Goal: Task Accomplishment & Management: Manage account settings

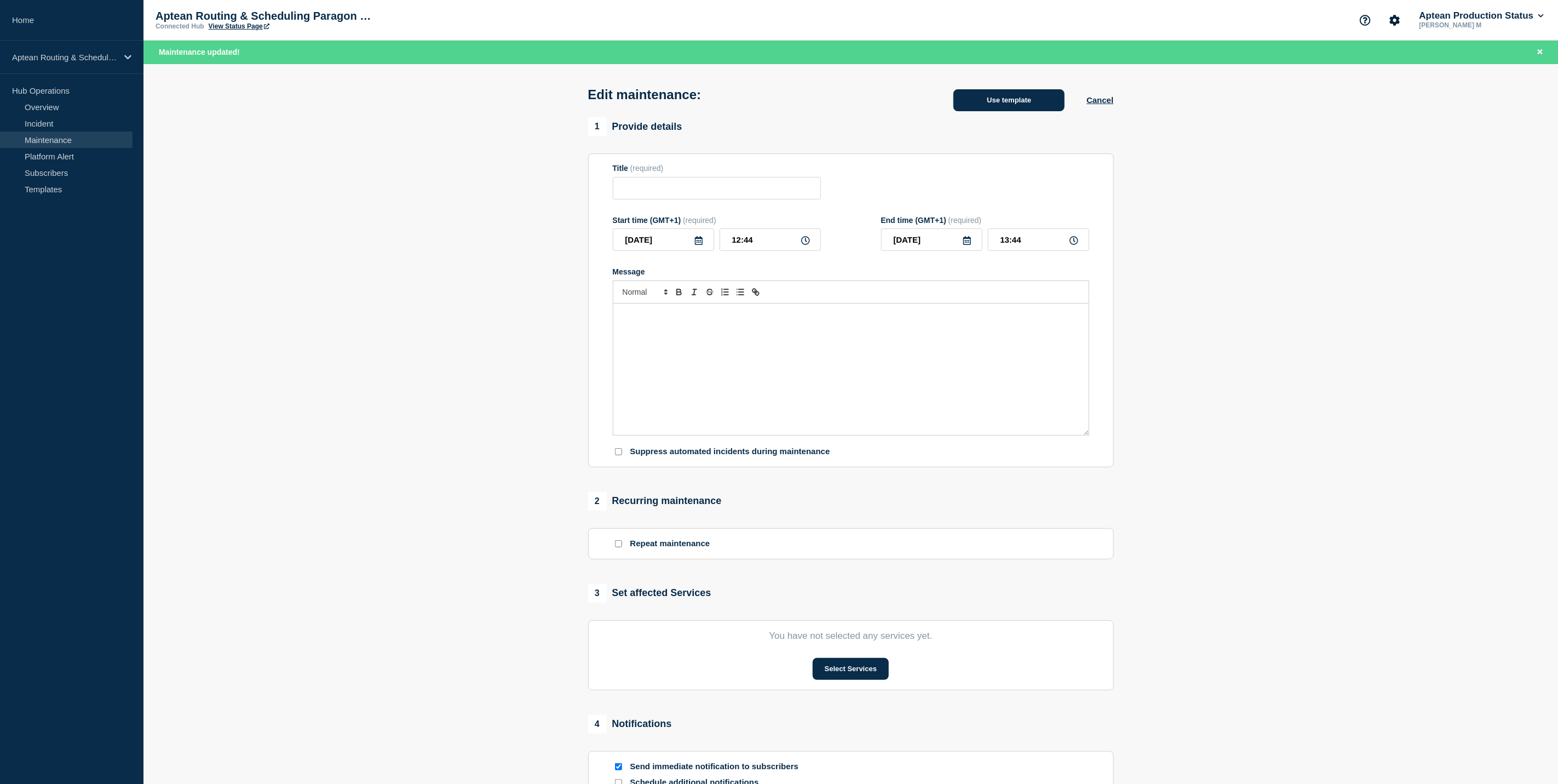
type input "Aptean Routing & Scheduling Paragon Edition"
type input "12:00"
type input "13:00"
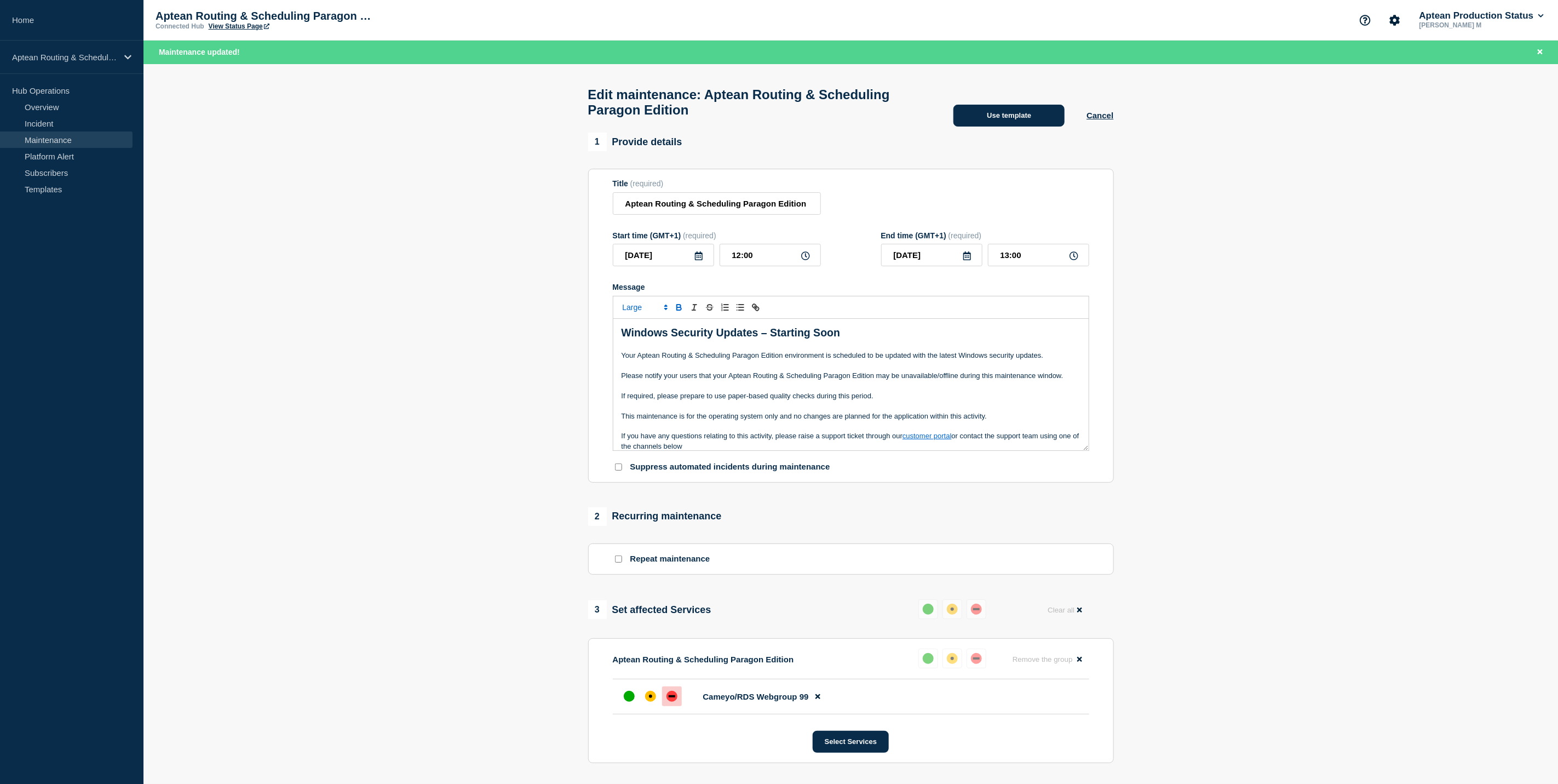
click at [1006, 110] on div "Edit maintenance: Aptean Routing & Scheduling Paragon Edition Use template Canc…" at bounding box center [850, 99] width 550 height 69
click at [1014, 116] on button "Use template" at bounding box center [1009, 115] width 111 height 22
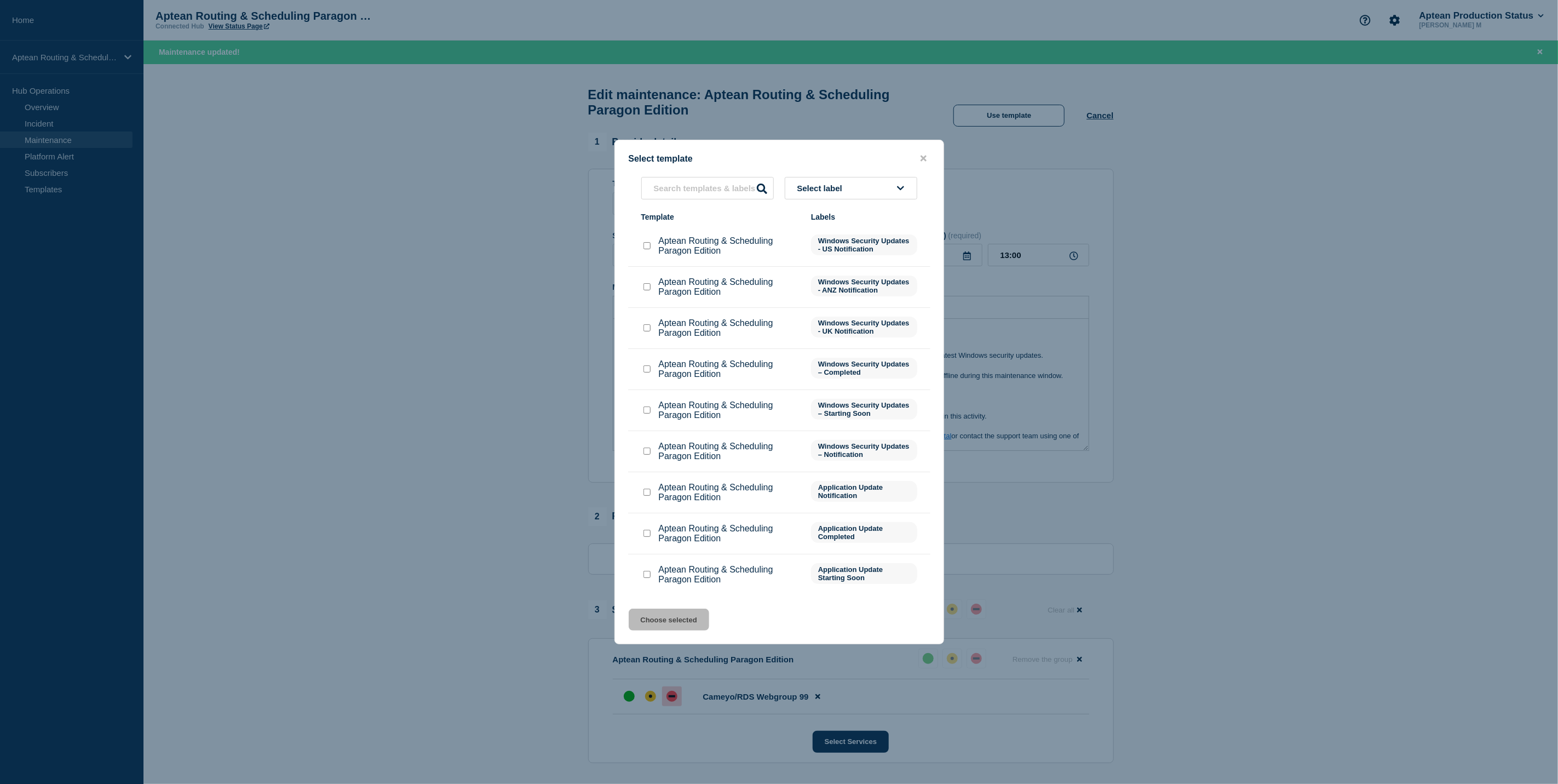
click at [644, 370] on input "Aptean Routing & Scheduling Paragon Edition checkbox" at bounding box center [647, 369] width 7 height 7
checkbox input "true"
click at [686, 618] on button "Choose selected" at bounding box center [669, 619] width 80 height 22
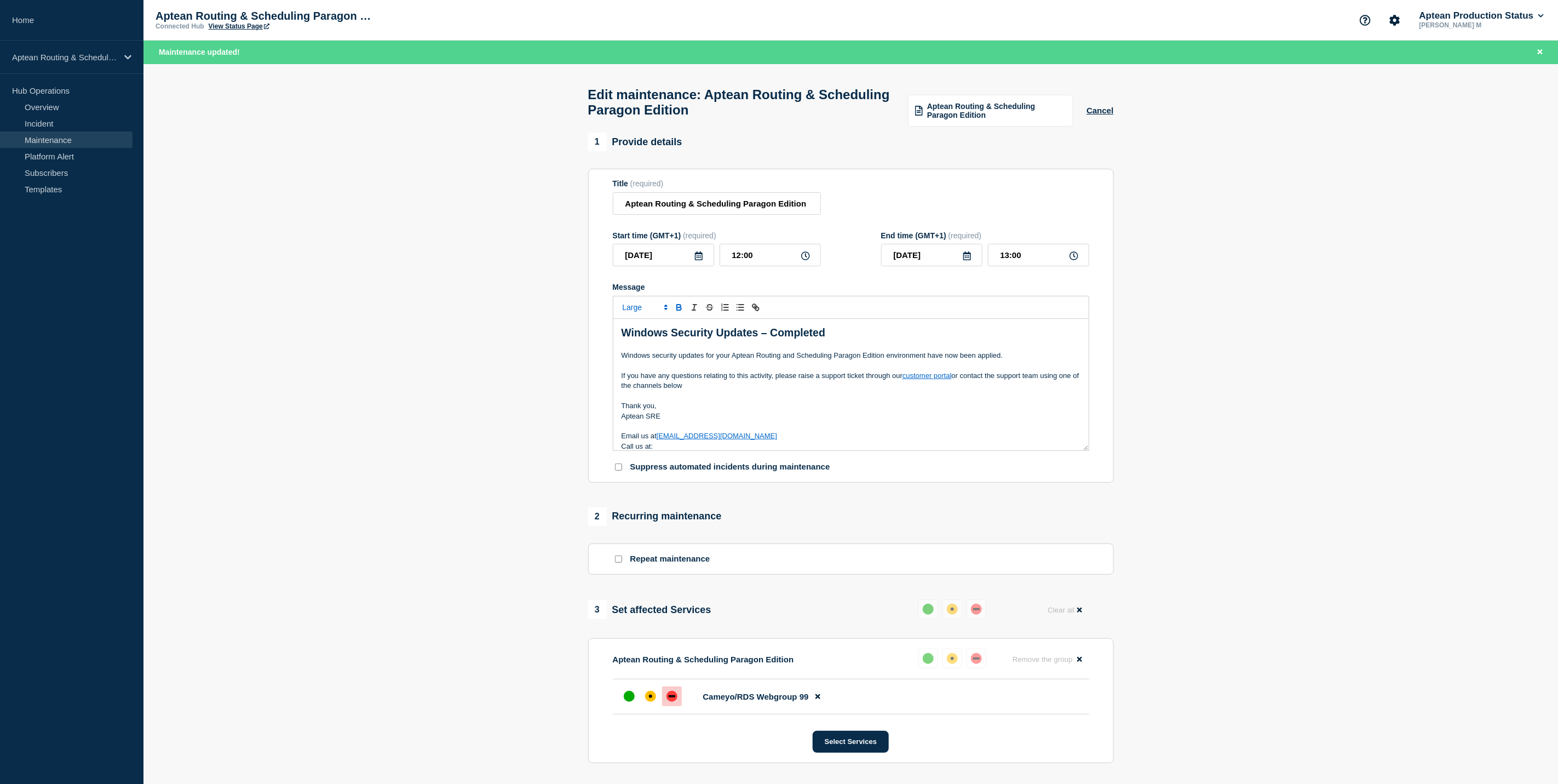
scroll to position [69, 0]
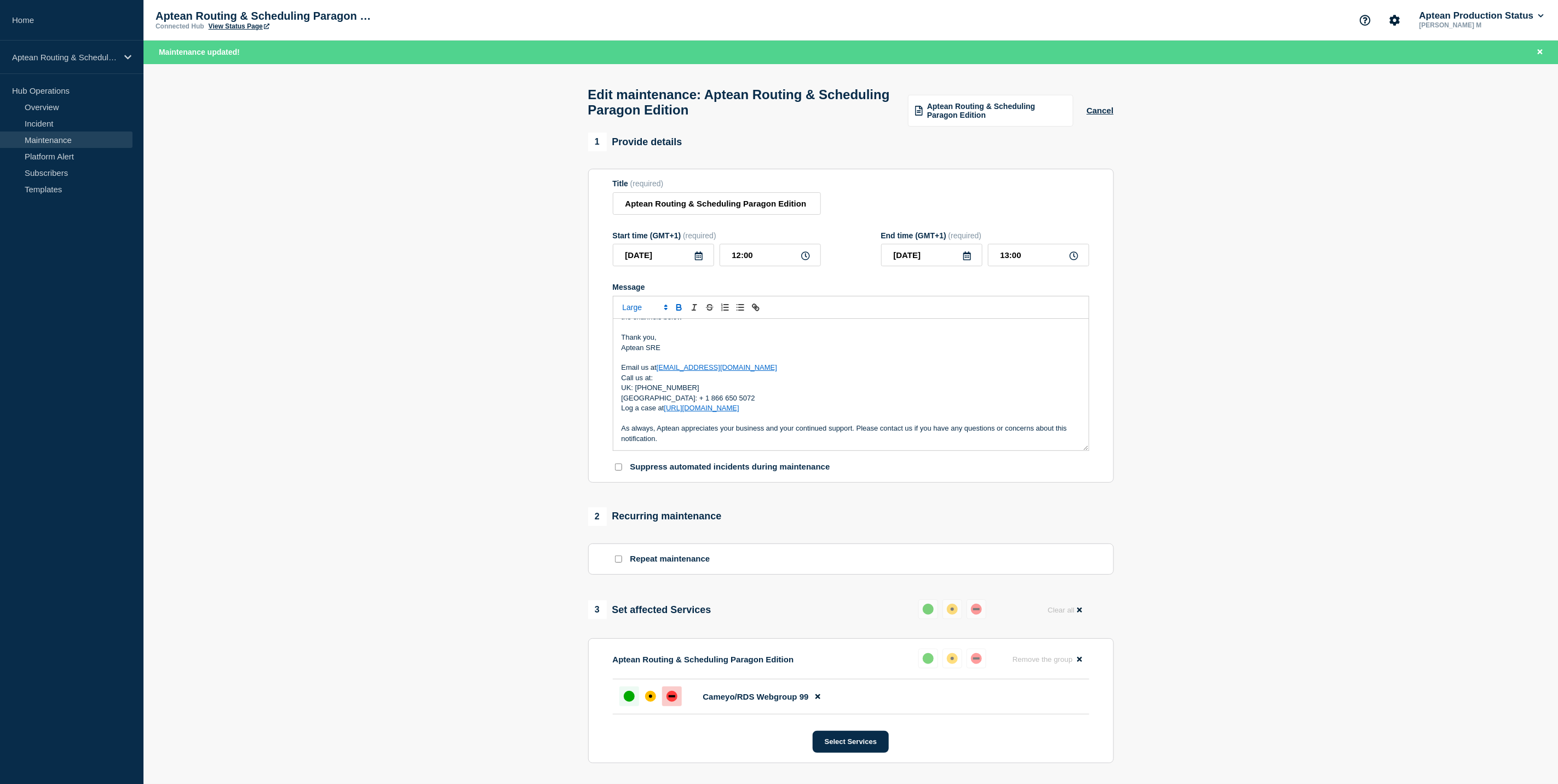
click at [632, 701] on div "up" at bounding box center [629, 696] width 11 height 11
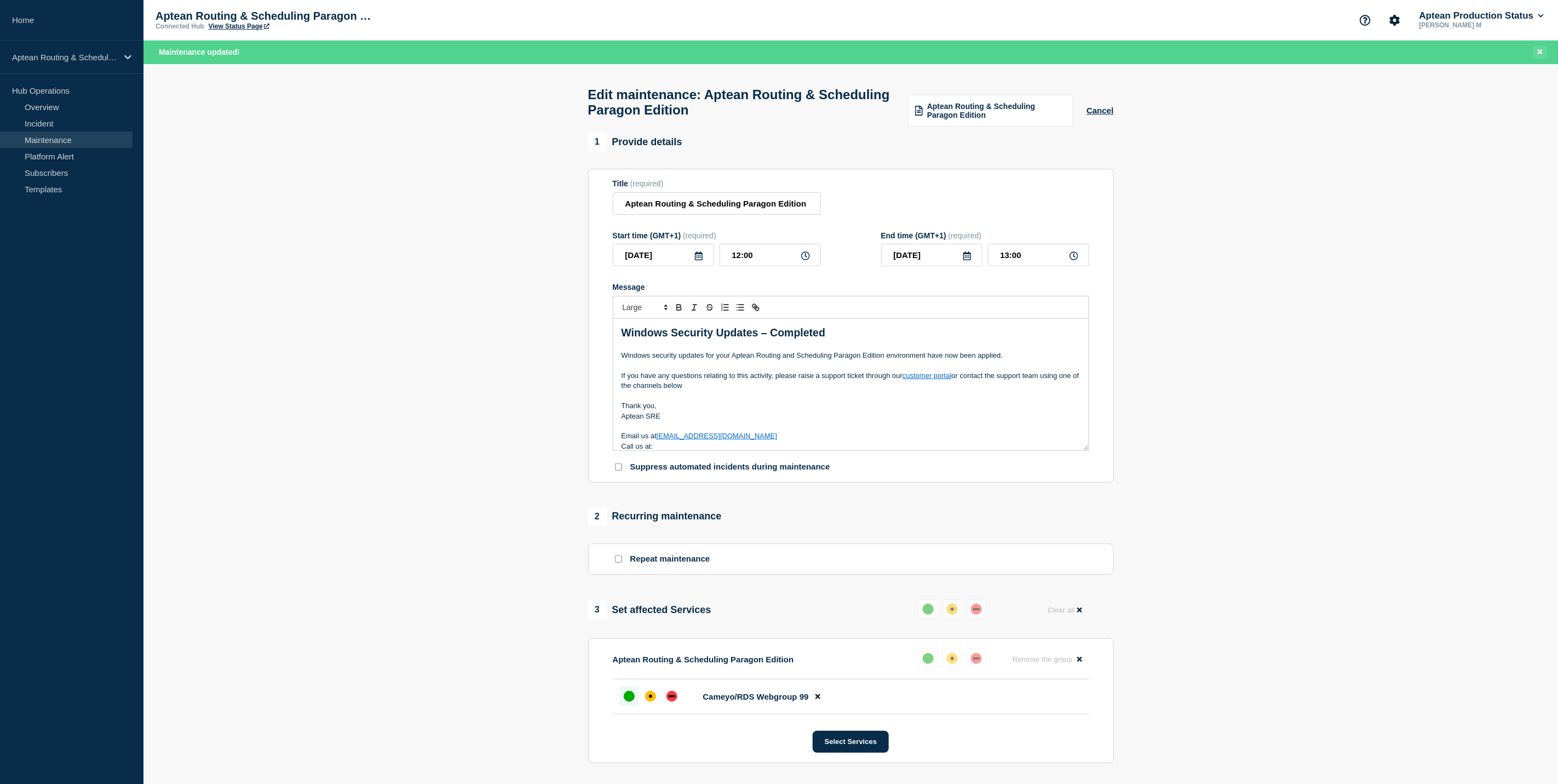
click at [1546, 54] on button "Close banner" at bounding box center [1540, 52] width 14 height 13
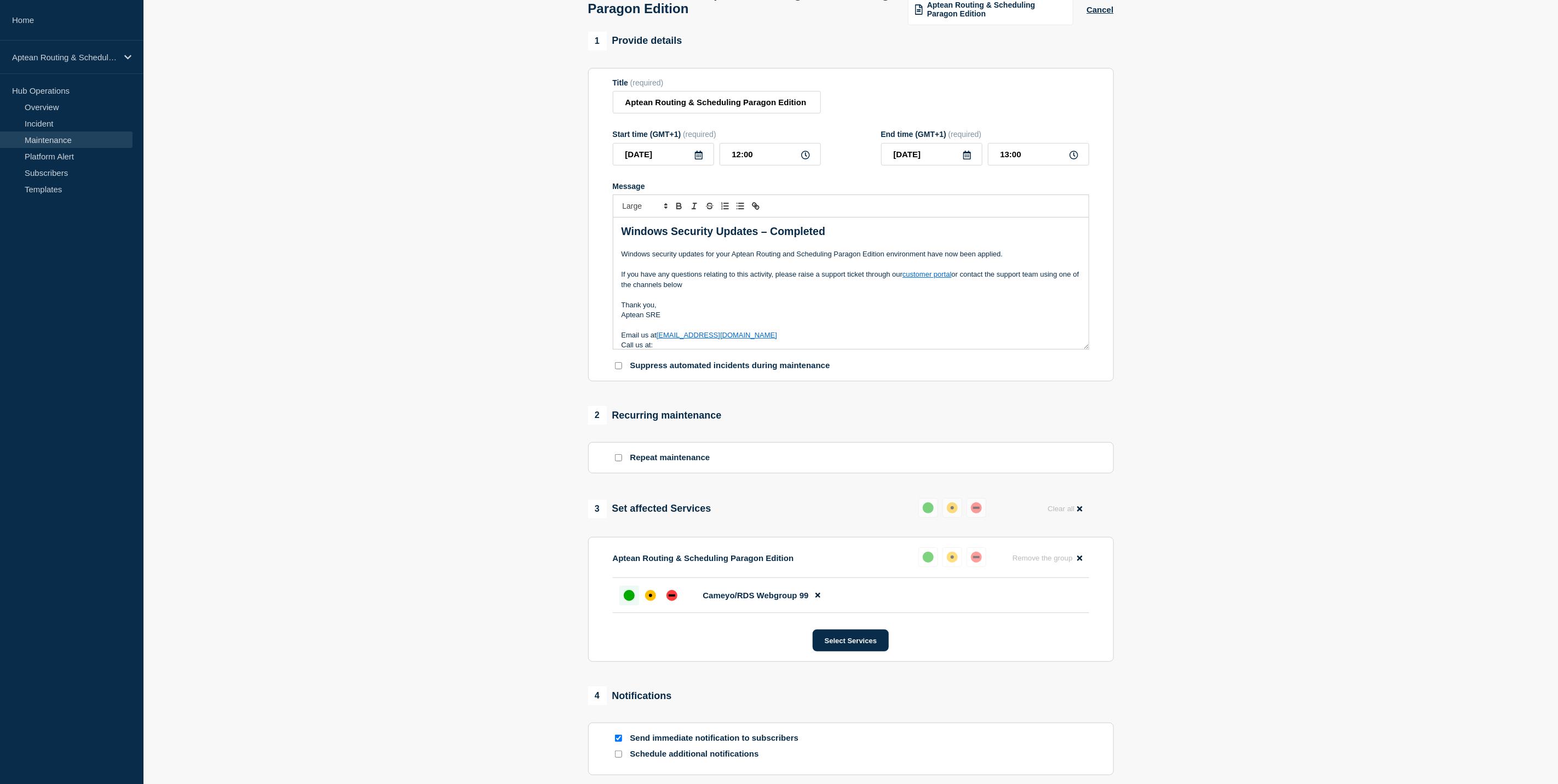
scroll to position [196, 0]
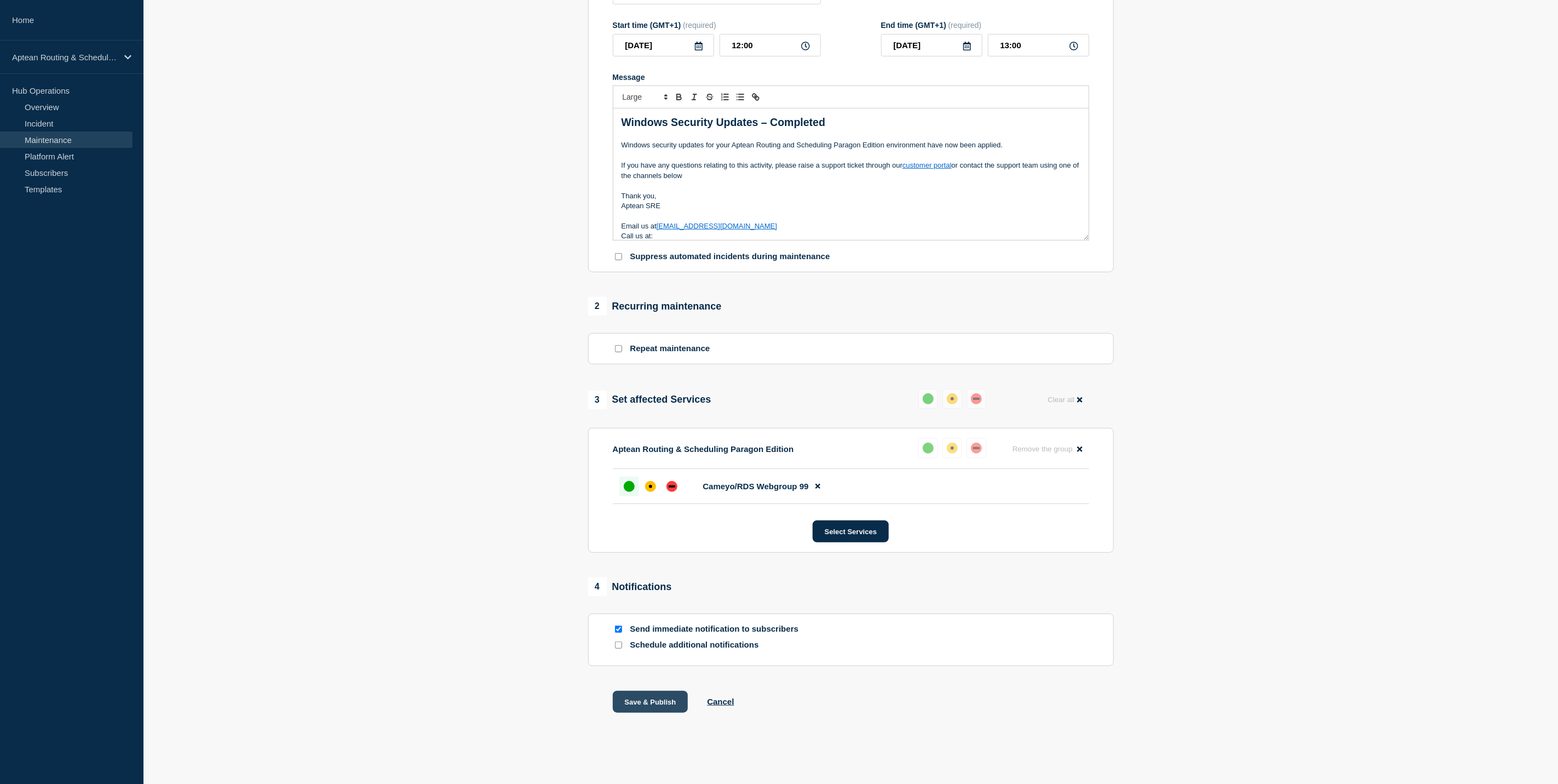
click at [644, 697] on button "Save & Publish" at bounding box center [651, 701] width 76 height 22
